Goal: Check status: Check status

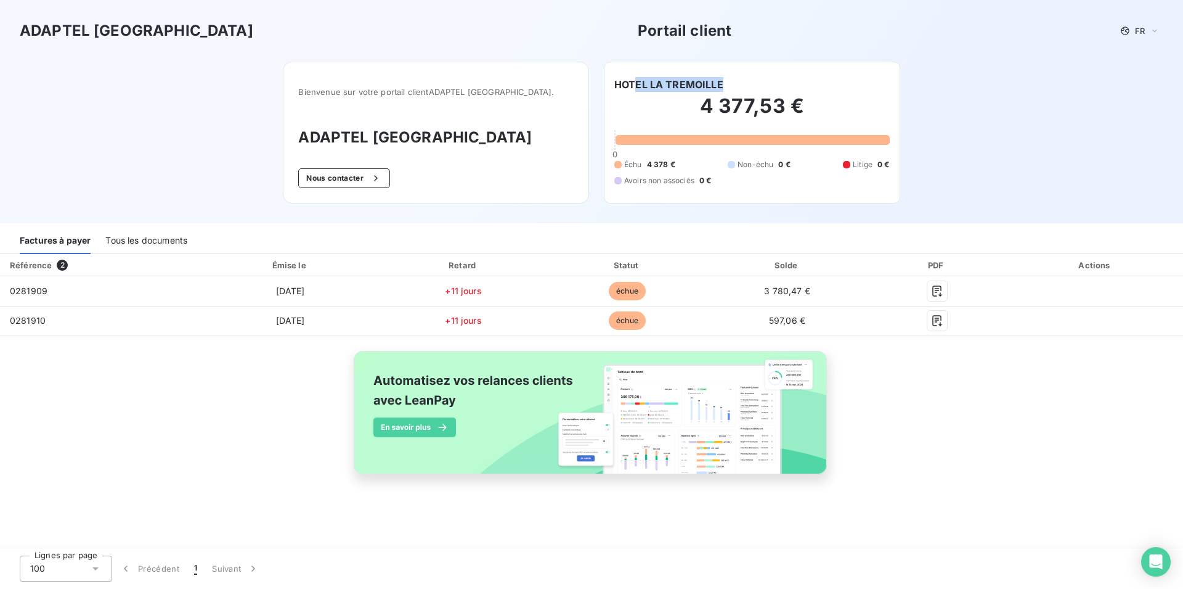
drag, startPoint x: 720, startPoint y: 82, endPoint x: 634, endPoint y: 78, distance: 86.4
click at [634, 78] on h6 "HOTEL LA TREMOILLE" at bounding box center [668, 84] width 109 height 15
click at [147, 32] on div "ADAPTEL PARIS Portail client FR" at bounding box center [592, 31] width 1144 height 22
drag, startPoint x: 724, startPoint y: 81, endPoint x: 609, endPoint y: 80, distance: 115.3
click at [609, 80] on div "HOTEL LA TREMOILLE 4 377,53 € 0 Échu 4 378 € Non-échu 0 € Litige 0 € Avoirs non…" at bounding box center [752, 133] width 296 height 142
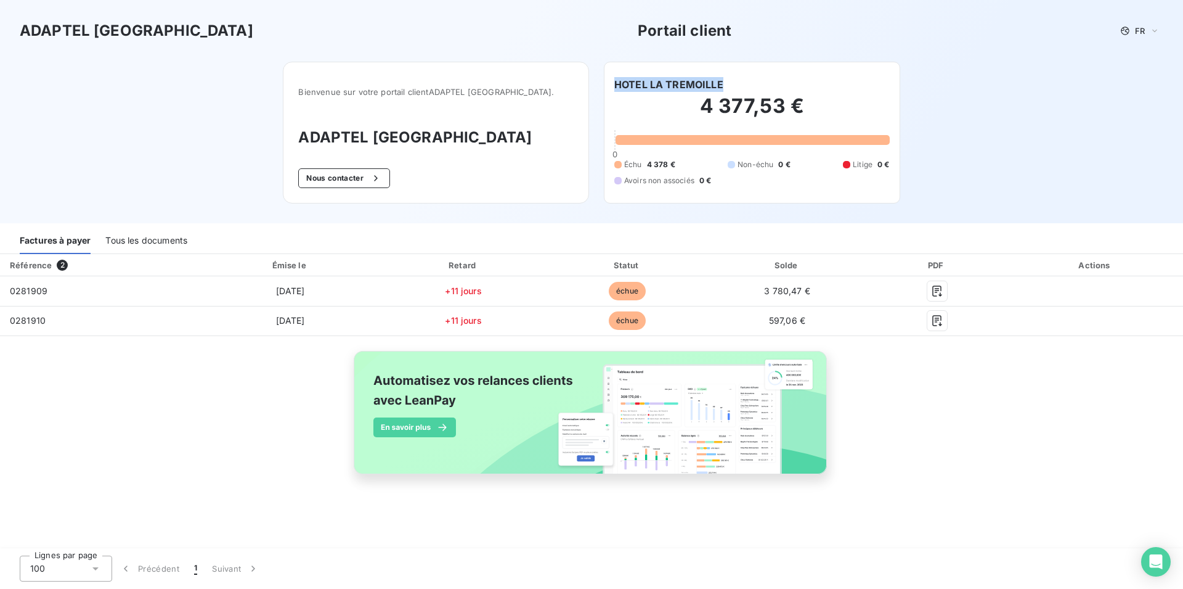
copy h6 "HOTEL LA TREMOILLE"
